Goal: Check status: Check status

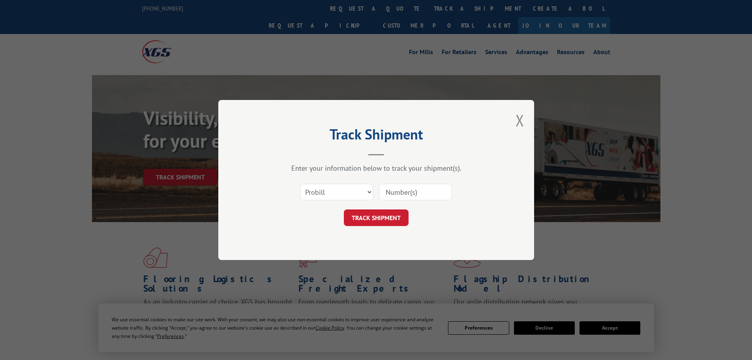
drag, startPoint x: 335, startPoint y: 193, endPoint x: 336, endPoint y: 197, distance: 4.0
click at [335, 192] on select "Select category... Probill BOL PO" at bounding box center [336, 192] width 73 height 17
select select "bol"
click at [300, 184] on select "Select category... Probill BOL PO" at bounding box center [336, 192] width 73 height 17
click at [398, 195] on input at bounding box center [415, 192] width 73 height 17
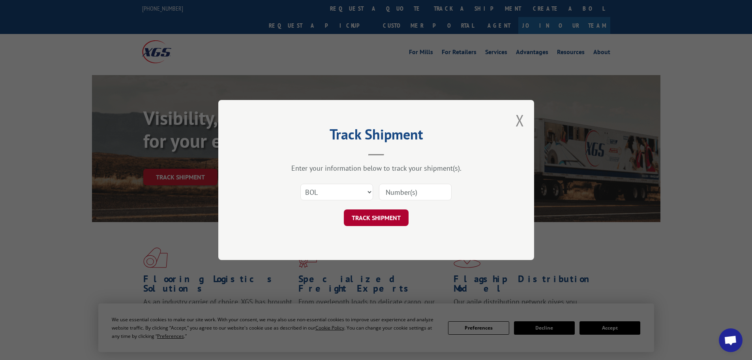
paste input "6100054491"
type input "6100054491"
click at [377, 214] on button "TRACK SHIPMENT" at bounding box center [376, 217] width 65 height 17
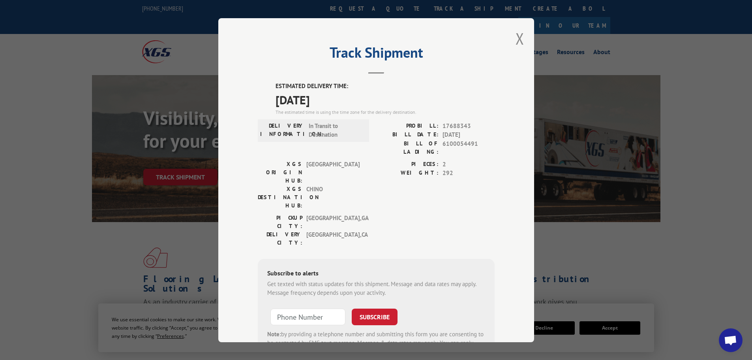
drag, startPoint x: 513, startPoint y: 36, endPoint x: 509, endPoint y: 32, distance: 5.9
click at [516, 36] on button "Close modal" at bounding box center [520, 38] width 9 height 21
